Goal: Task Accomplishment & Management: Complete application form

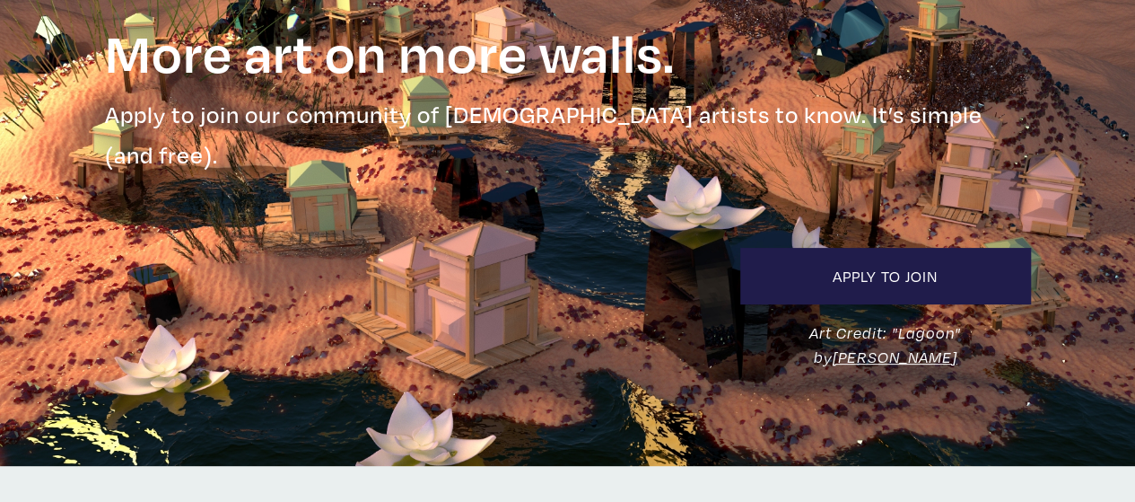
scroll to position [122, 0]
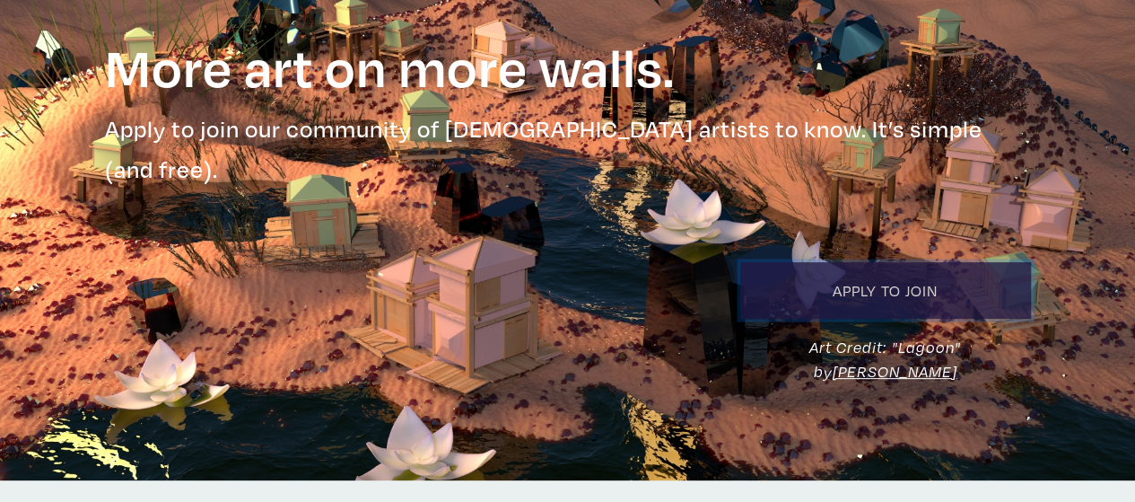
click at [835, 262] on link "Apply to Join" at bounding box center [885, 290] width 291 height 57
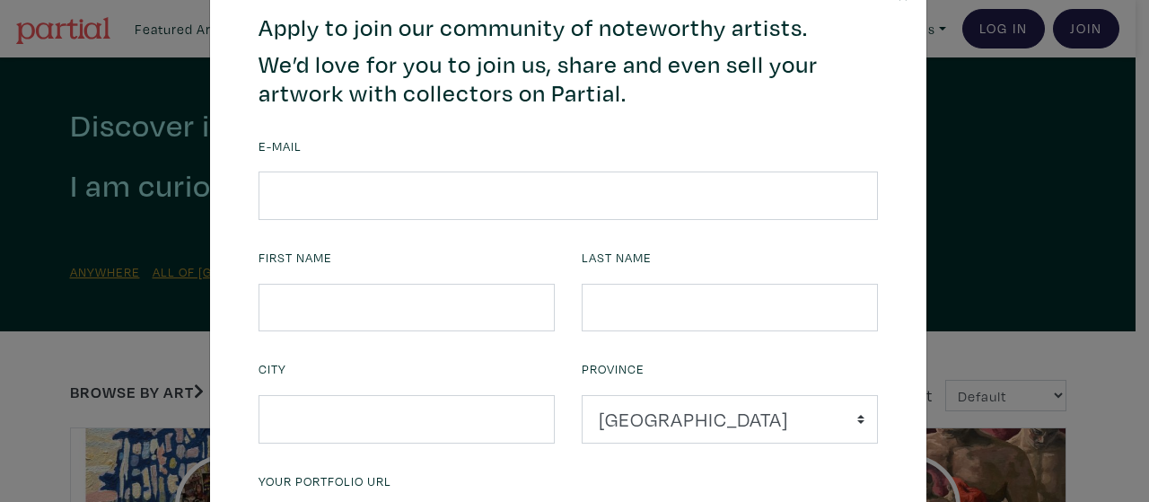
scroll to position [66, 0]
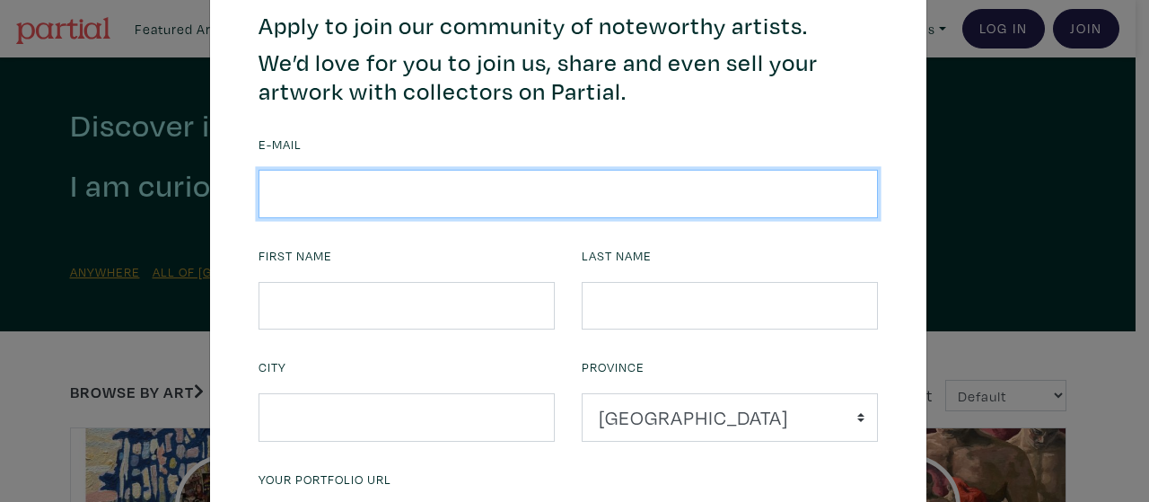
click at [595, 200] on input "email" at bounding box center [567, 194] width 619 height 48
type input "meli.portilla1@gmail.com"
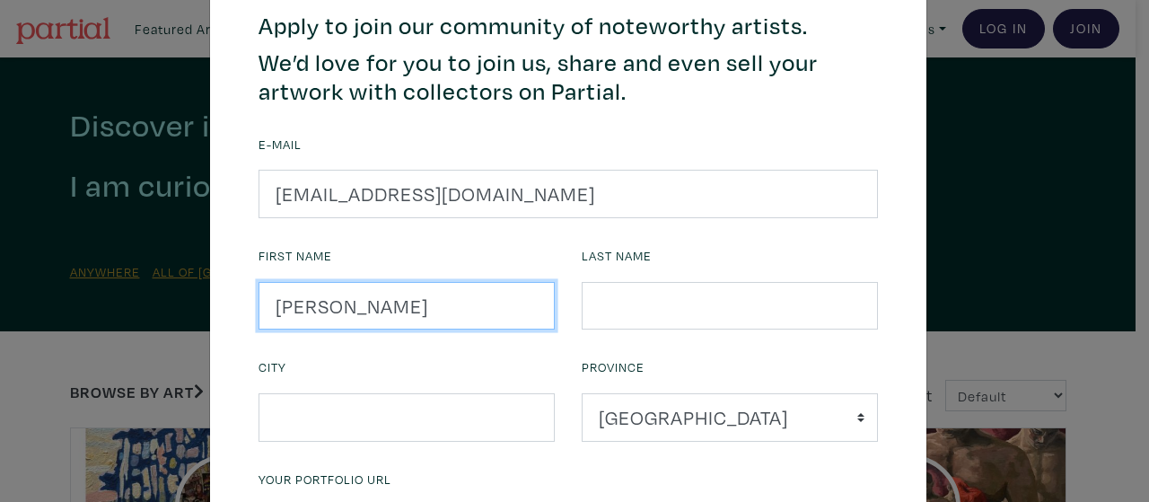
type input "Melissa"
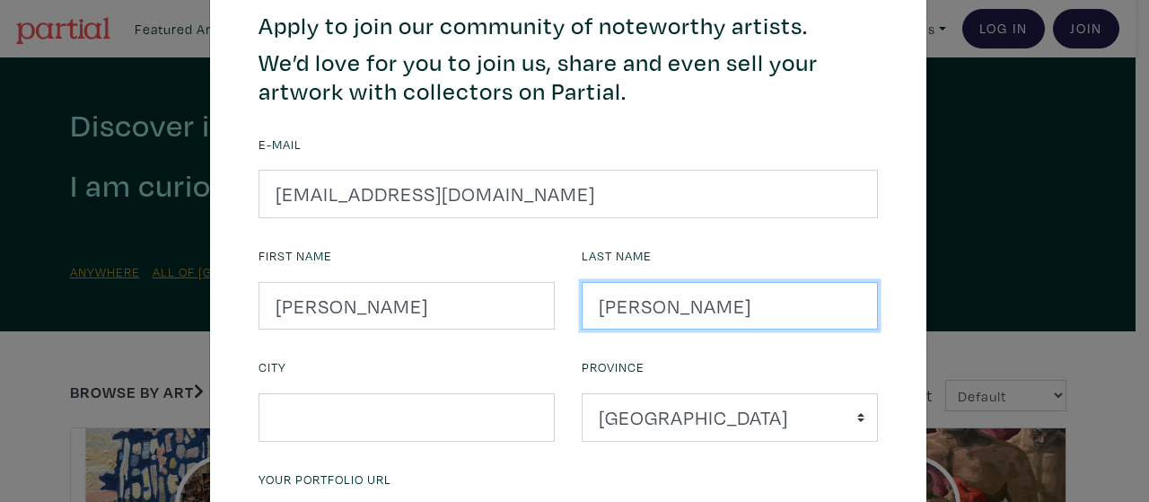
type input "Portilla"
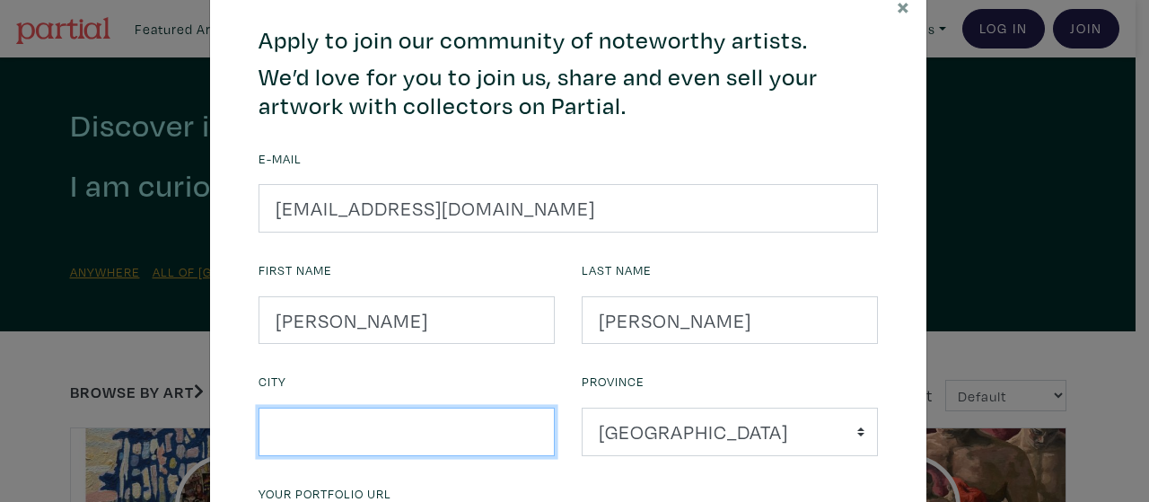
scroll to position [0, 0]
